Goal: Find specific page/section: Find specific page/section

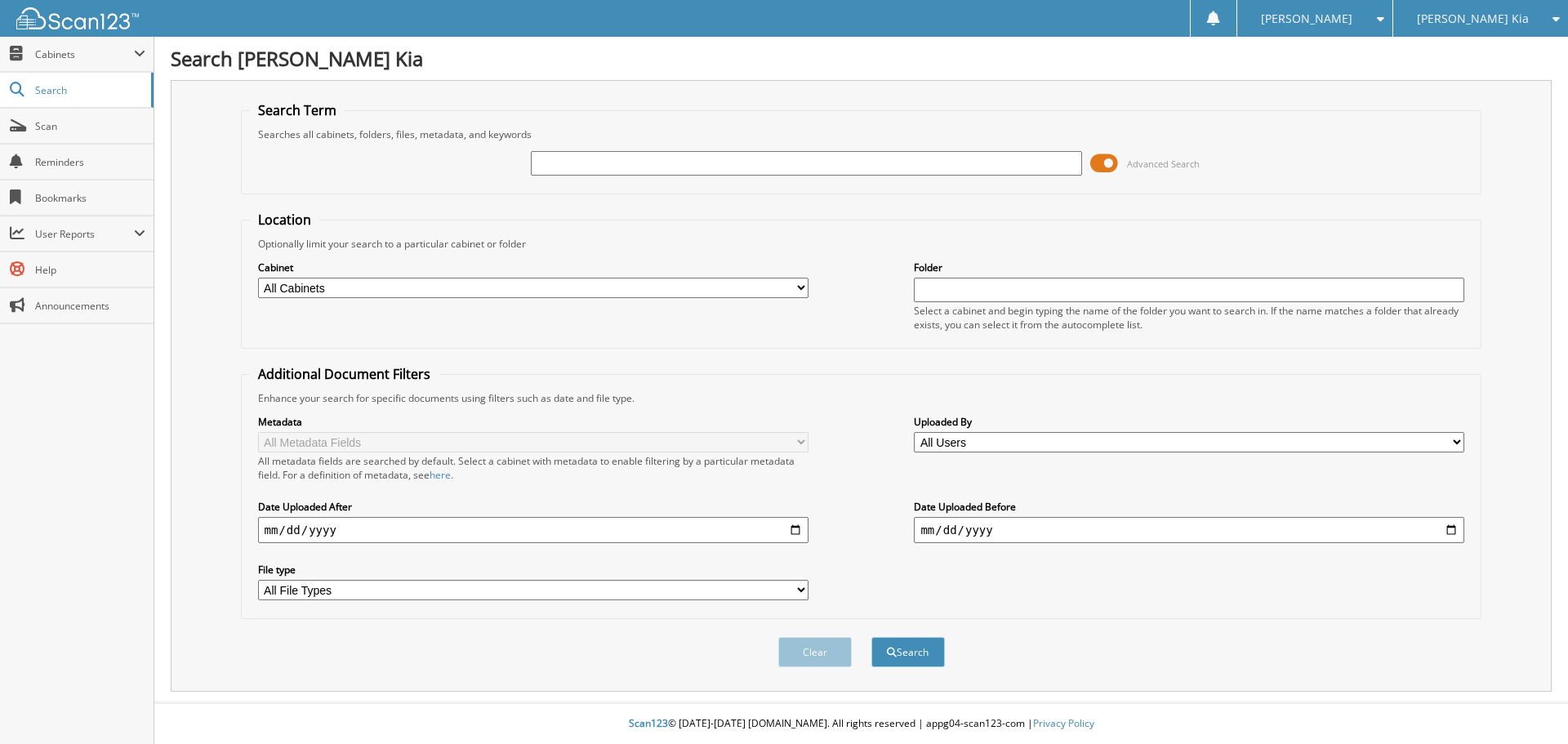
click at [568, 164] on input "text" at bounding box center [806, 163] width 551 height 24
click at [140, 53] on span at bounding box center [139, 54] width 11 height 13
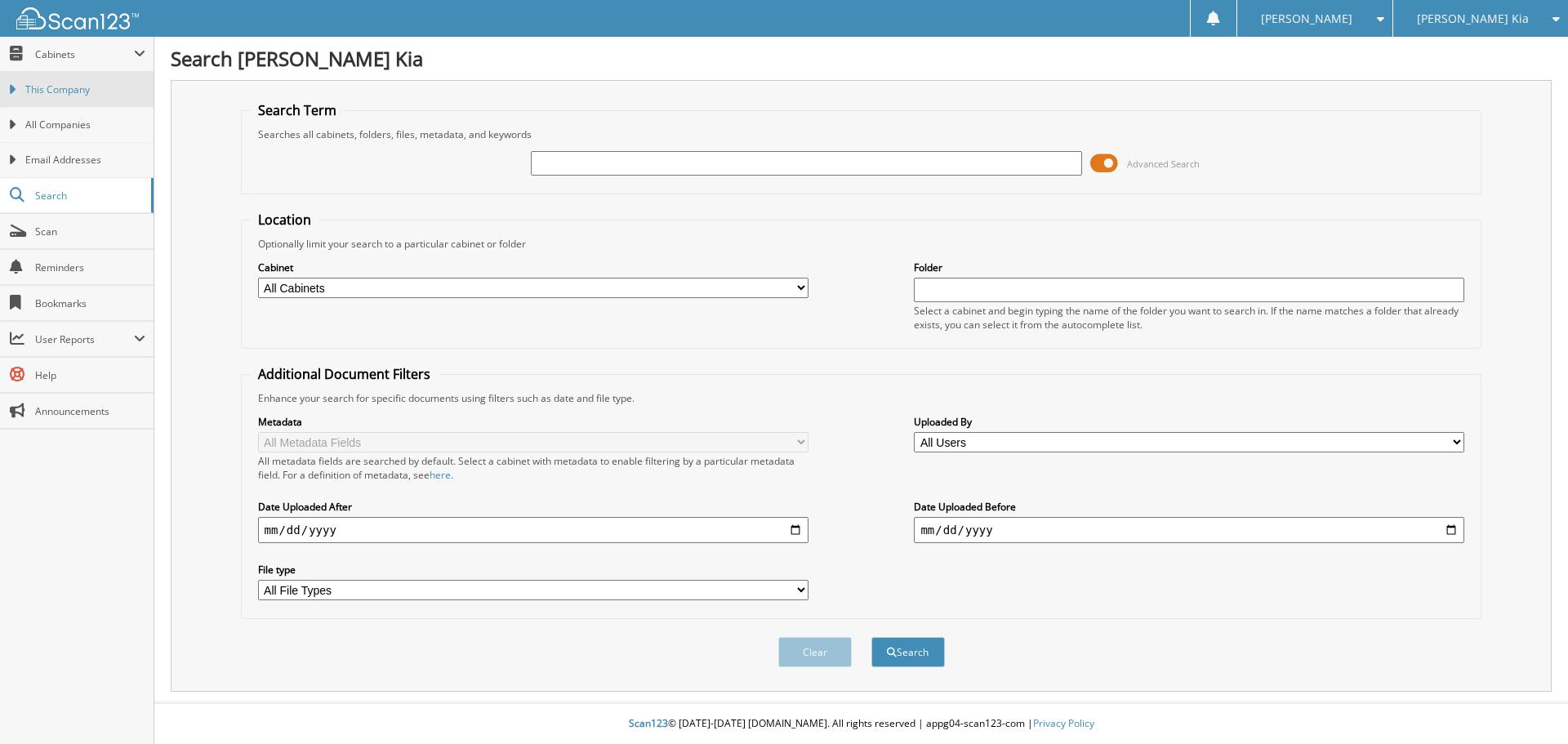
click at [95, 94] on span "This Company" at bounding box center [85, 89] width 120 height 15
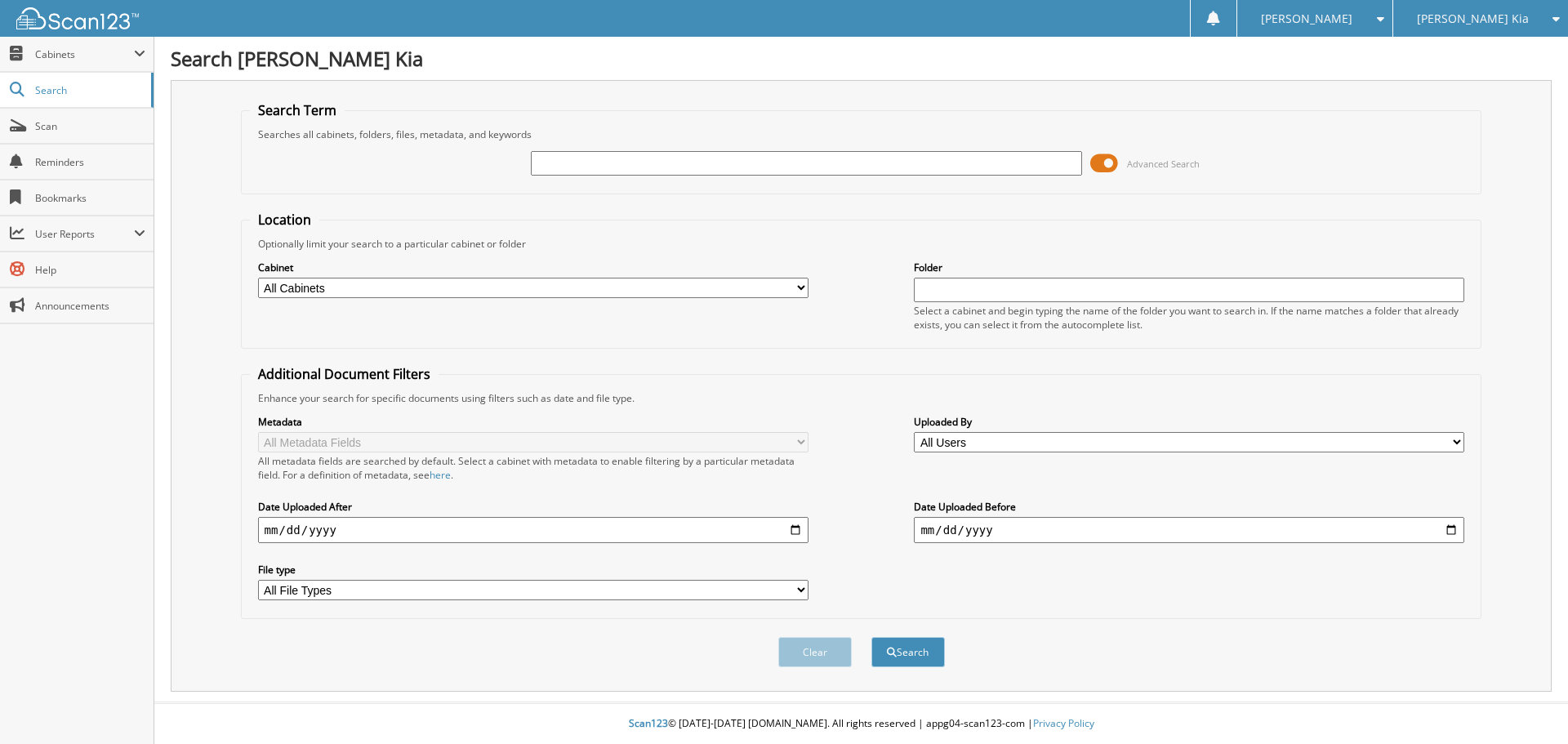
click at [550, 171] on input "text" at bounding box center [806, 163] width 551 height 24
type input "139419"
click at [871, 637] on button "Search" at bounding box center [907, 652] width 74 height 30
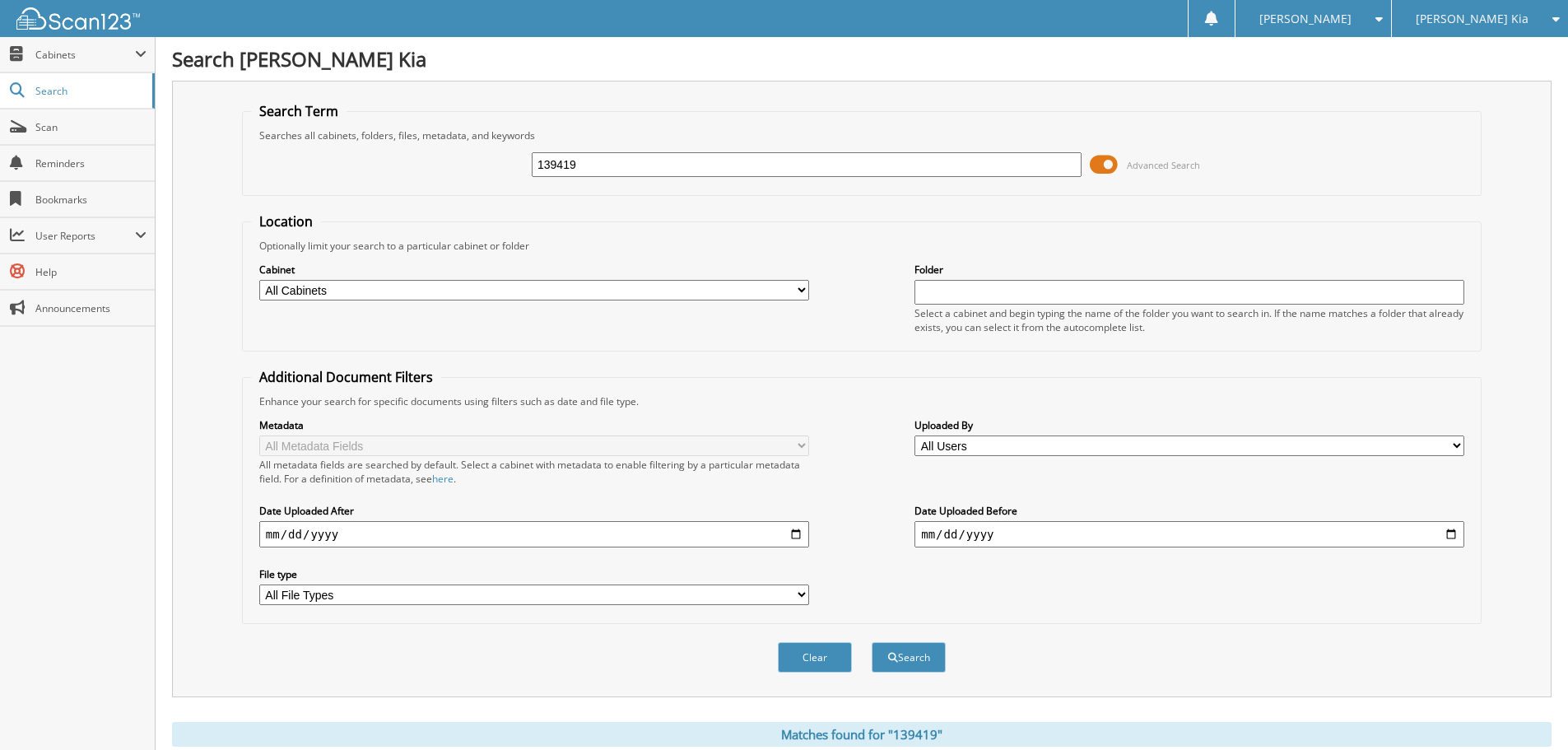
drag, startPoint x: 610, startPoint y: 167, endPoint x: 356, endPoint y: 169, distance: 254.0
click at [356, 169] on div "139419 Advanced Search" at bounding box center [861, 164] width 1221 height 45
type input "487923"
click at [872, 643] on button "Search" at bounding box center [908, 657] width 74 height 31
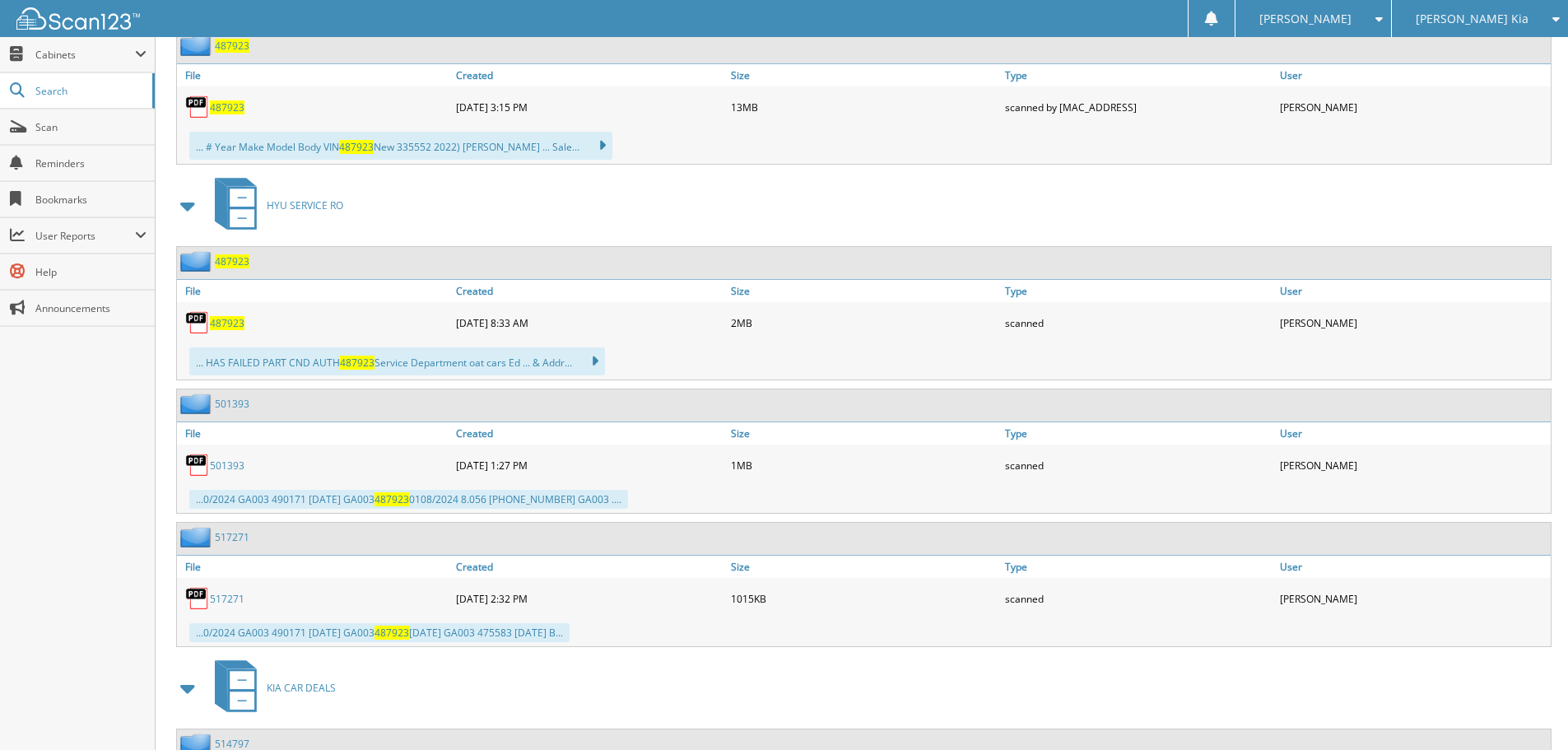
scroll to position [1326, 0]
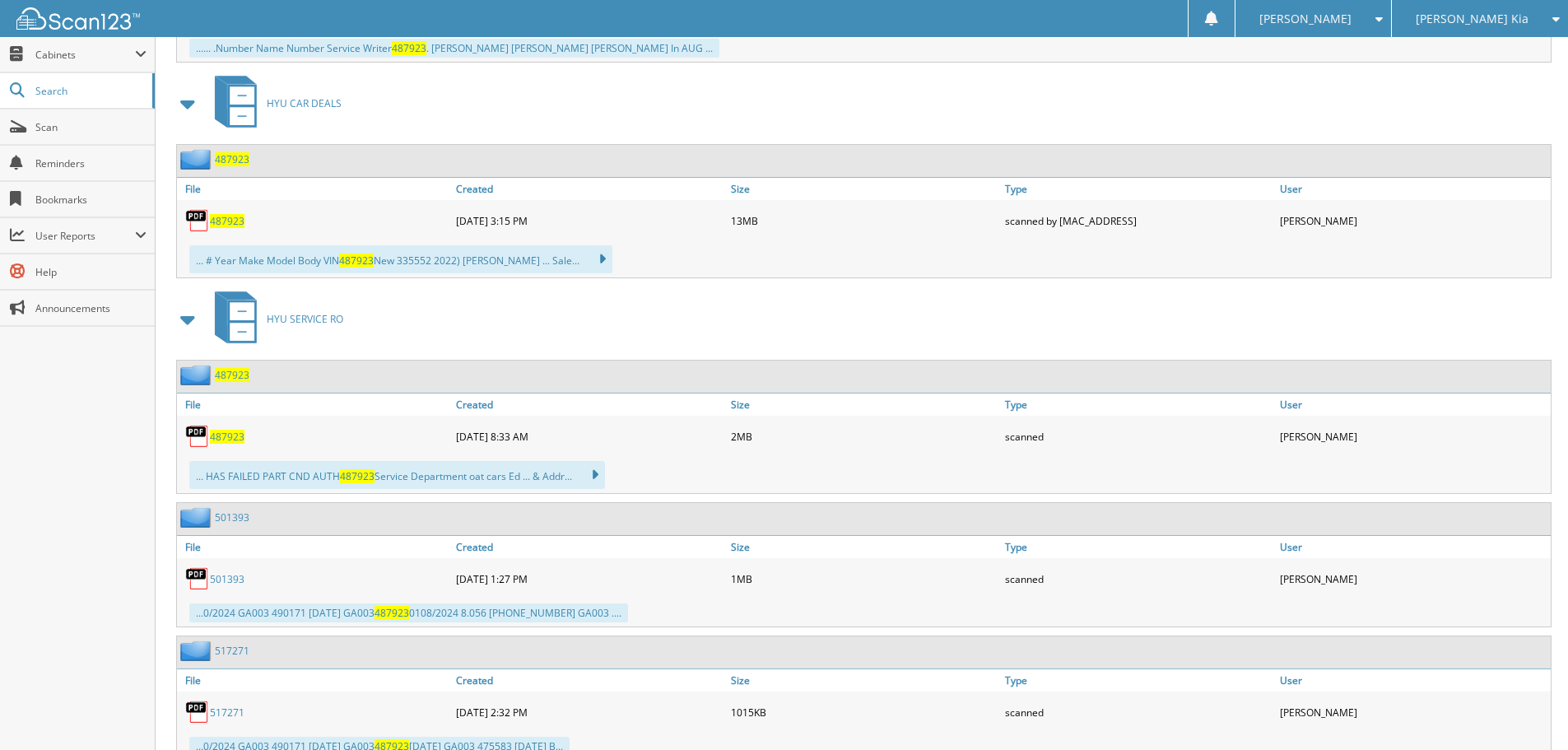
click at [234, 219] on span "487923" at bounding box center [227, 221] width 35 height 14
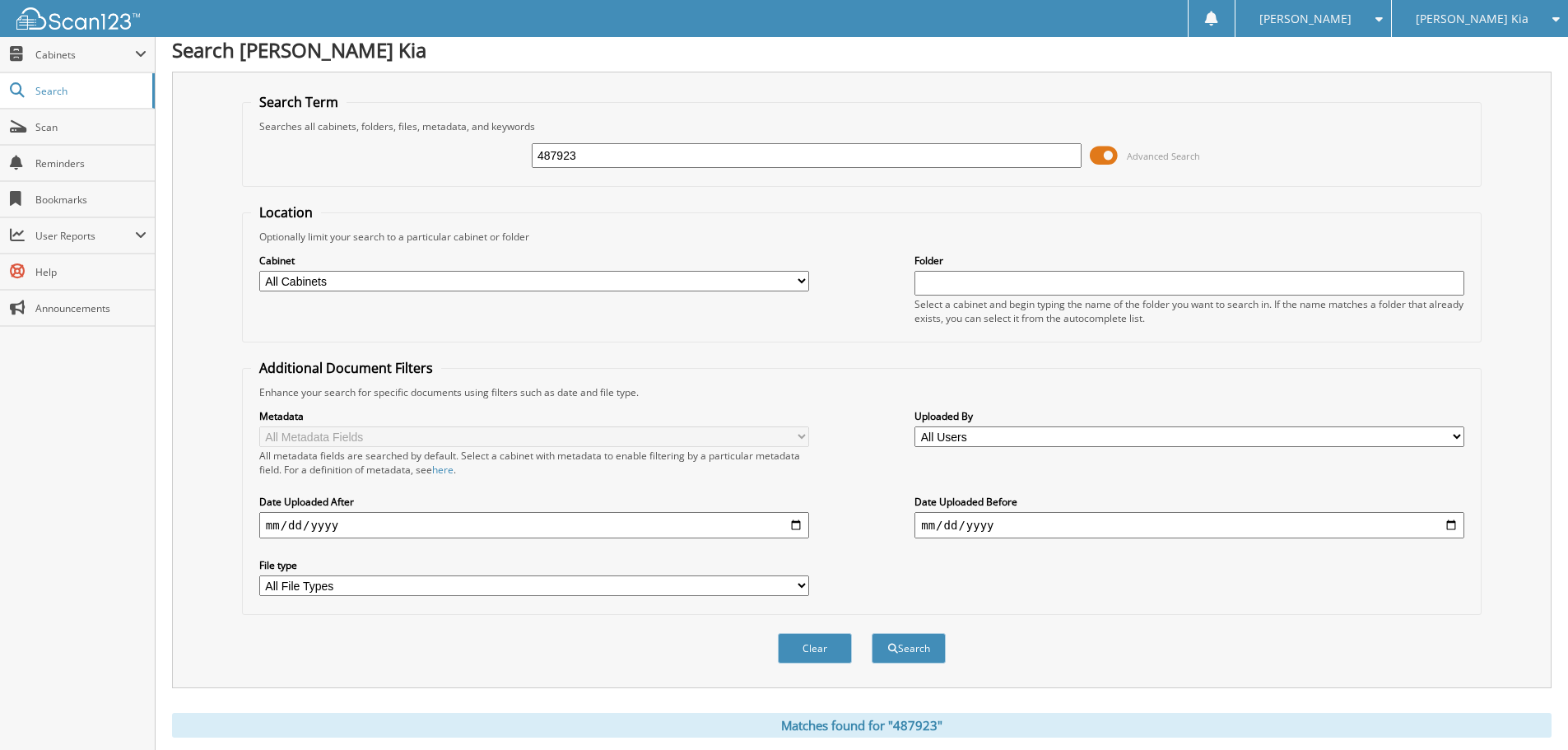
scroll to position [0, 0]
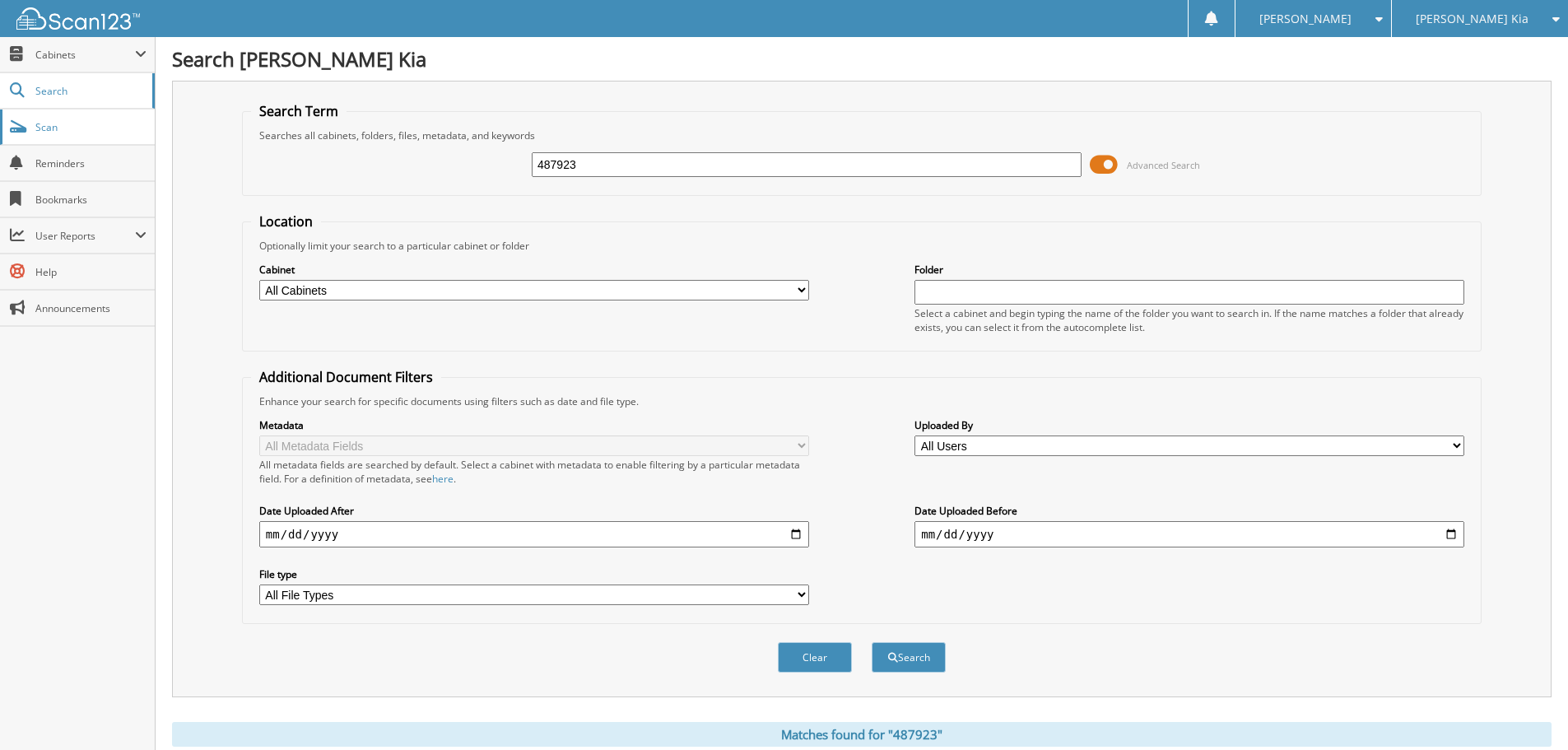
click at [65, 126] on span "Scan" at bounding box center [91, 127] width 111 height 14
